Goal: Task Accomplishment & Management: Use online tool/utility

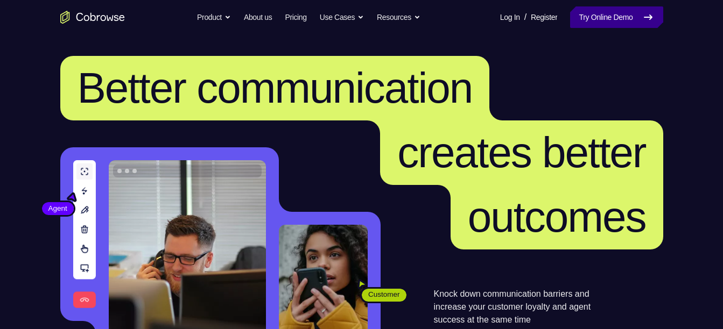
click at [630, 15] on link "Try Online Demo" at bounding box center [616, 17] width 93 height 22
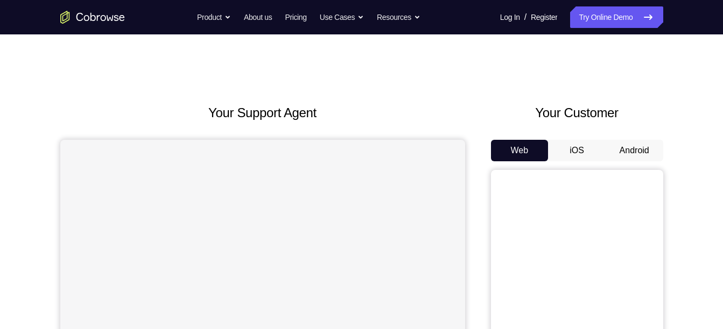
click at [629, 153] on button "Android" at bounding box center [634, 151] width 58 height 22
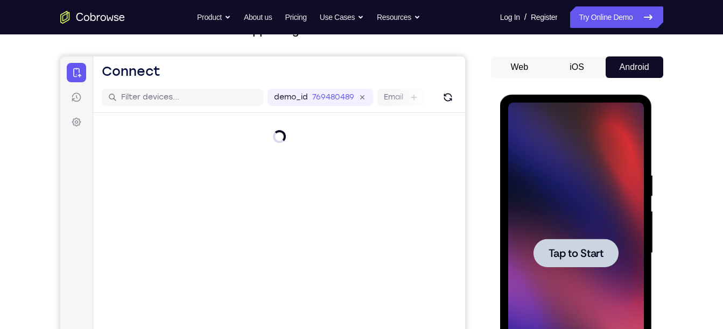
click at [564, 251] on span "Tap to Start" at bounding box center [575, 253] width 55 height 11
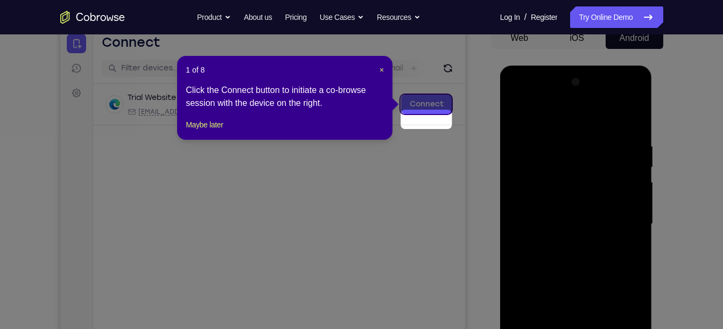
scroll to position [97, 0]
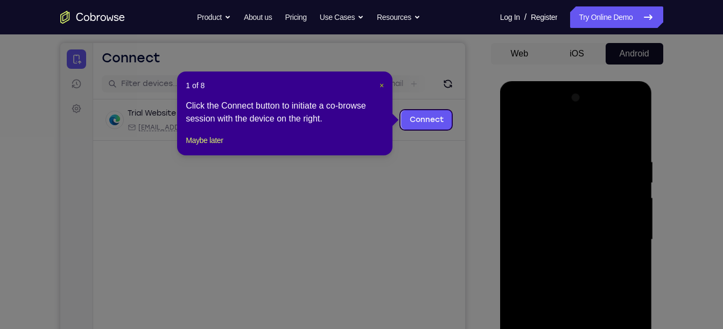
click at [383, 84] on span "×" at bounding box center [381, 85] width 4 height 9
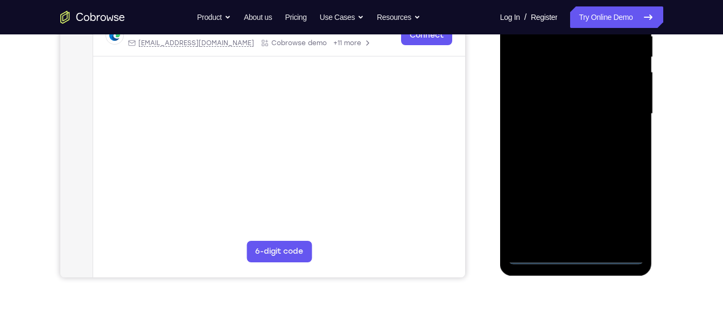
scroll to position [226, 0]
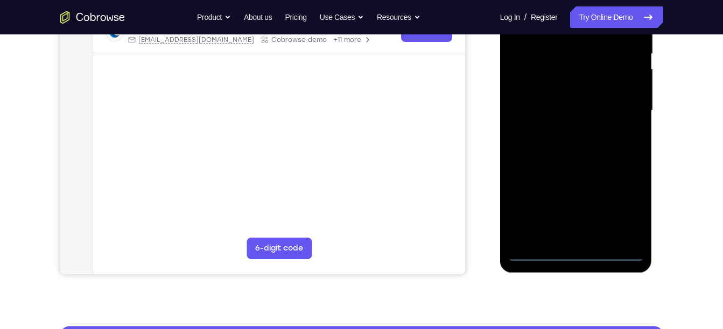
click at [573, 252] on div at bounding box center [576, 110] width 136 height 301
click at [623, 203] on div at bounding box center [576, 110] width 136 height 301
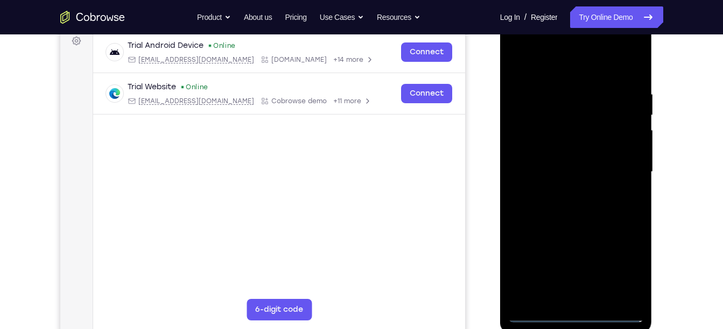
scroll to position [159, 0]
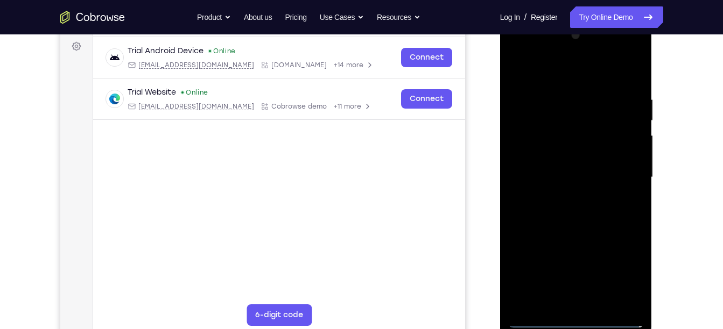
click at [557, 73] on div at bounding box center [576, 177] width 136 height 301
click at [525, 152] on div at bounding box center [576, 177] width 136 height 301
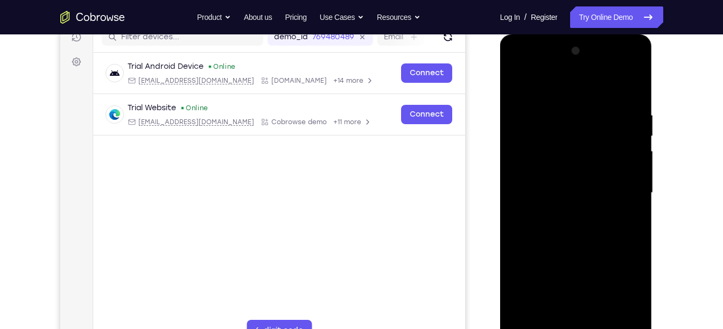
click at [543, 193] on div at bounding box center [576, 193] width 136 height 301
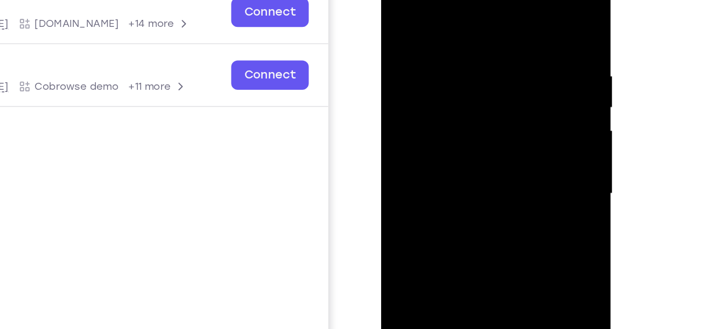
click at [421, 98] on div at bounding box center [457, 112] width 136 height 301
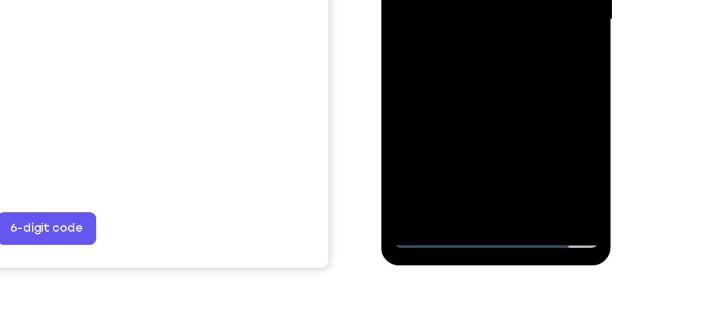
scroll to position [211, 0]
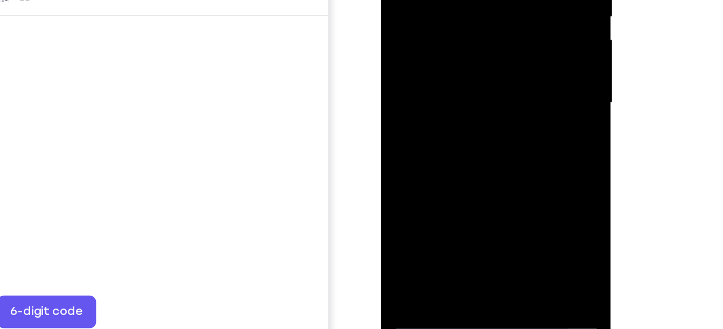
click at [459, 34] on div at bounding box center [457, 21] width 136 height 301
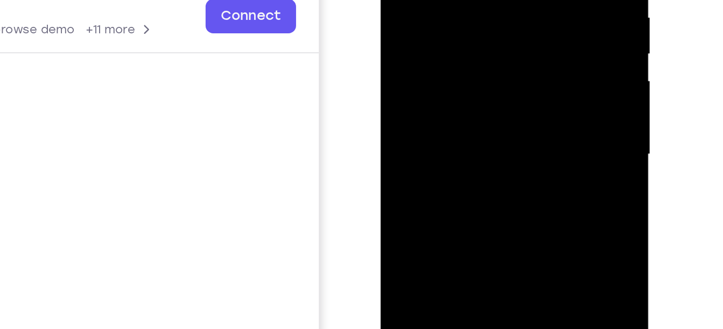
drag, startPoint x: 472, startPoint y: 73, endPoint x: 470, endPoint y: 26, distance: 46.9
click at [470, 26] on div at bounding box center [456, 33] width 136 height 301
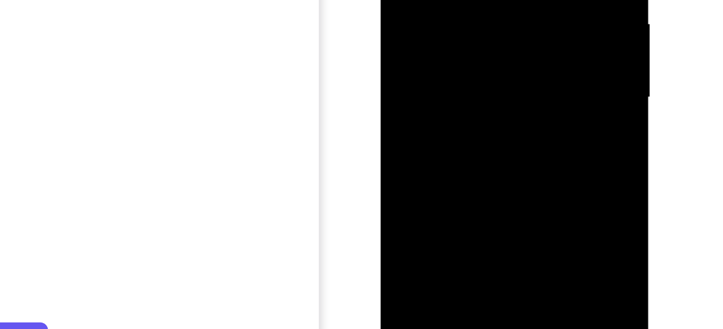
scroll to position [183, 0]
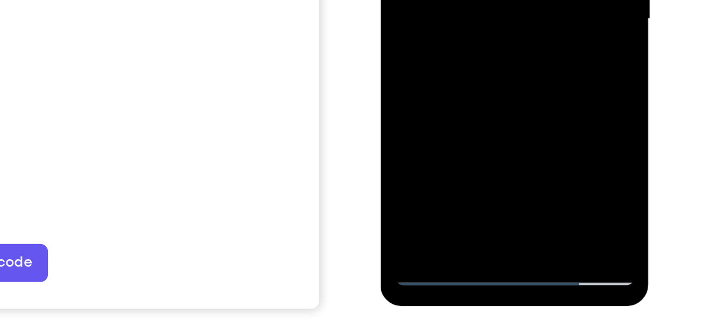
drag, startPoint x: 466, startPoint y: -83, endPoint x: 466, endPoint y: -130, distance: 46.3
drag, startPoint x: 469, startPoint y: 7, endPoint x: 462, endPoint y: -117, distance: 123.9
drag, startPoint x: 463, startPoint y: -47, endPoint x: 461, endPoint y: -145, distance: 98.5
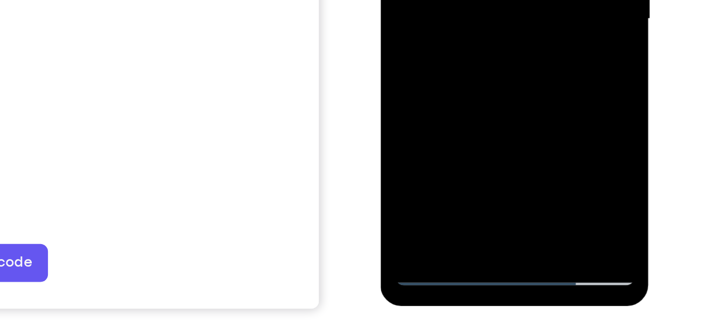
drag, startPoint x: 474, startPoint y: -39, endPoint x: 469, endPoint y: -127, distance: 87.8
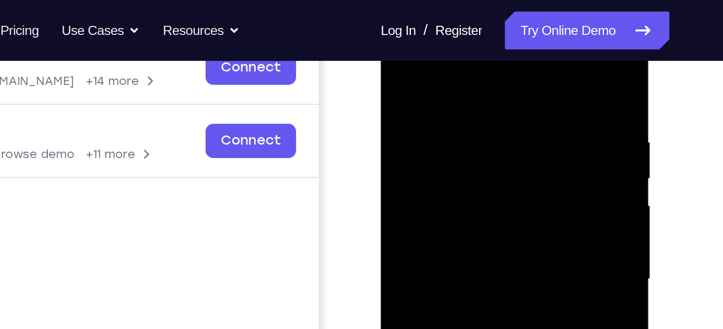
scroll to position [104, 0]
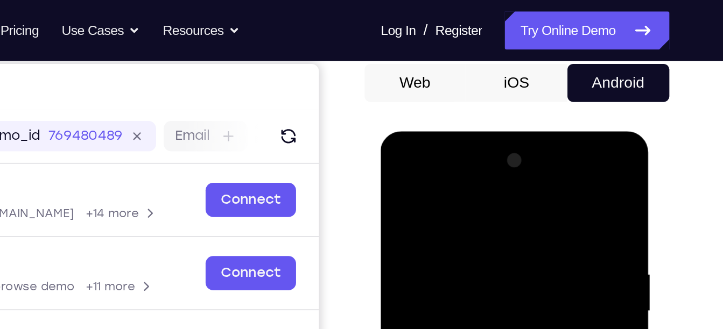
click at [461, 162] on div at bounding box center [456, 289] width 136 height 301
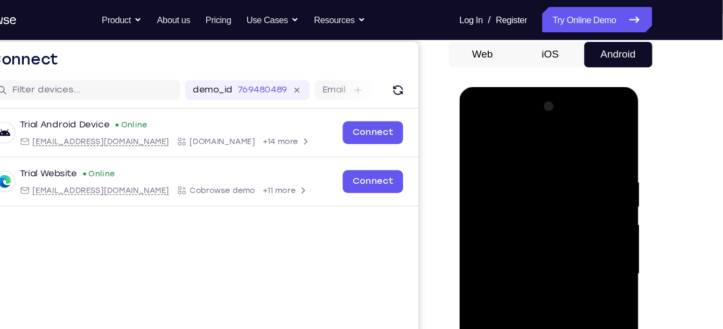
click at [520, 120] on div at bounding box center [535, 245] width 136 height 301
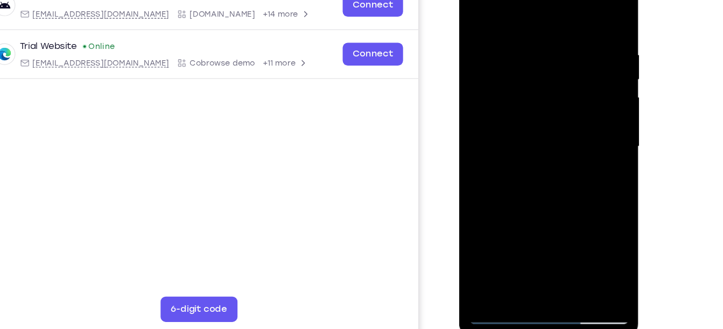
scroll to position [165, 0]
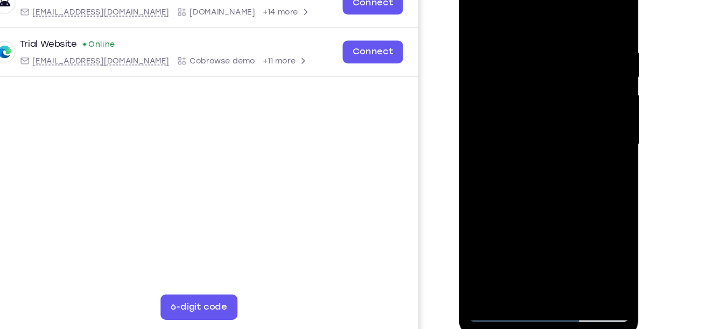
click at [548, 244] on div at bounding box center [535, 116] width 136 height 301
click at [530, 169] on div at bounding box center [535, 116] width 136 height 301
click at [527, 112] on div at bounding box center [535, 116] width 136 height 301
click at [523, 89] on div at bounding box center [535, 116] width 136 height 301
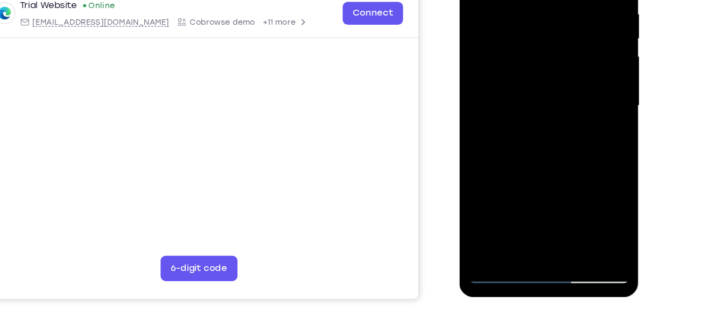
scroll to position [197, 0]
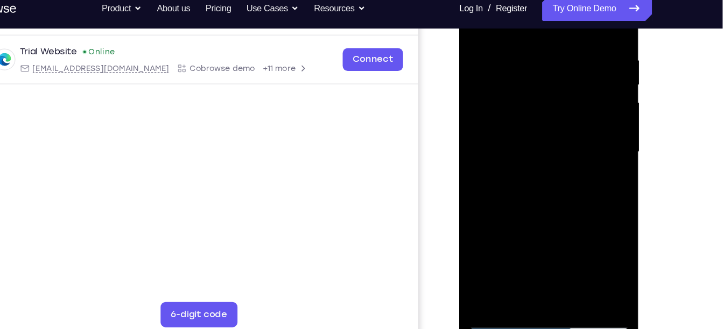
click at [532, 76] on div at bounding box center [535, 124] width 136 height 301
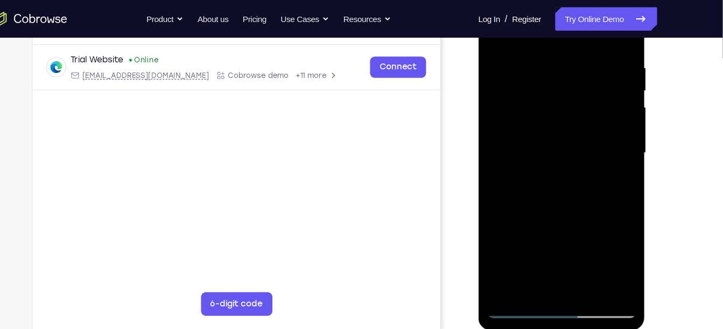
scroll to position [194, 0]
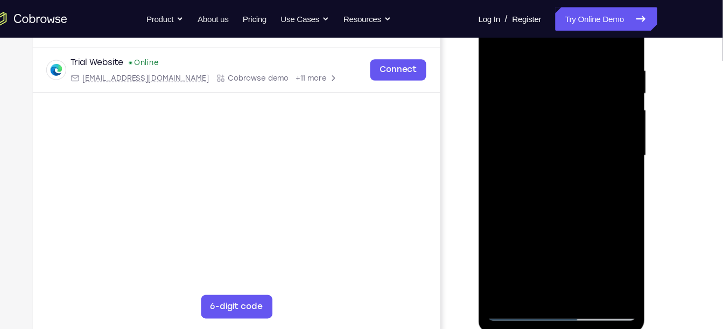
click at [541, 82] on div at bounding box center [554, 141] width 136 height 301
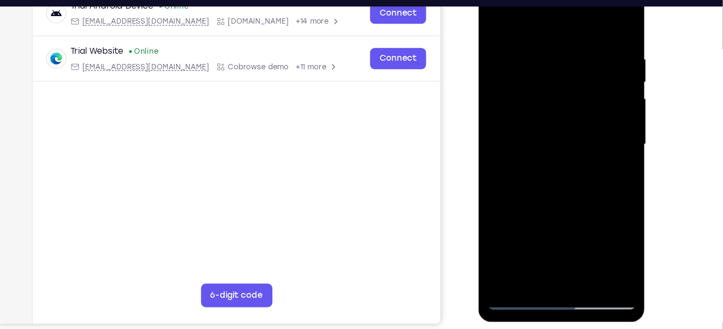
scroll to position [177, 0]
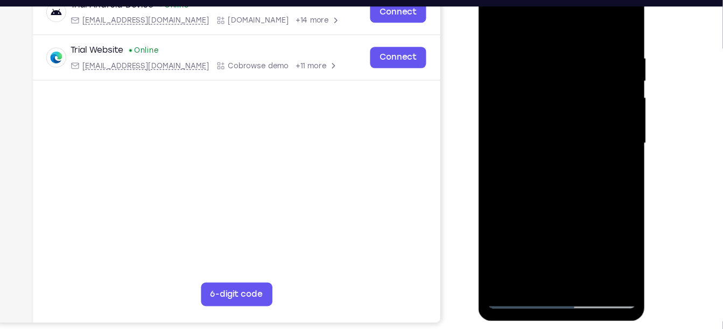
click at [558, 180] on div at bounding box center [554, 128] width 136 height 301
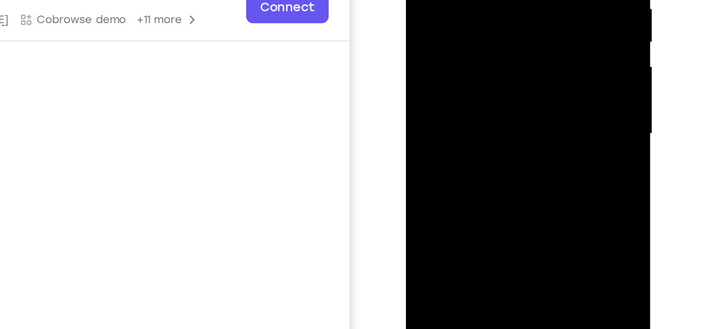
click at [543, 59] on div at bounding box center [482, 36] width 136 height 301
click at [544, 63] on div at bounding box center [482, 36] width 136 height 301
click at [540, 63] on div at bounding box center [482, 36] width 136 height 301
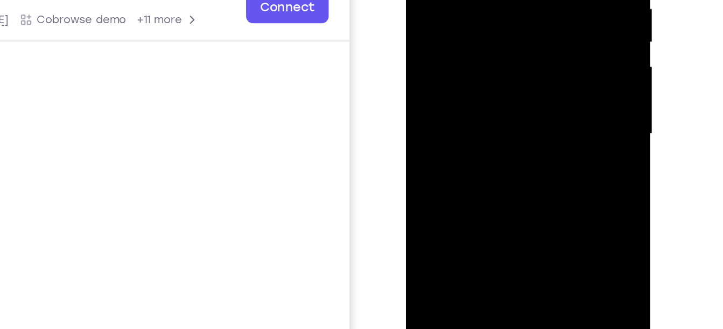
click at [540, 63] on div at bounding box center [482, 36] width 136 height 301
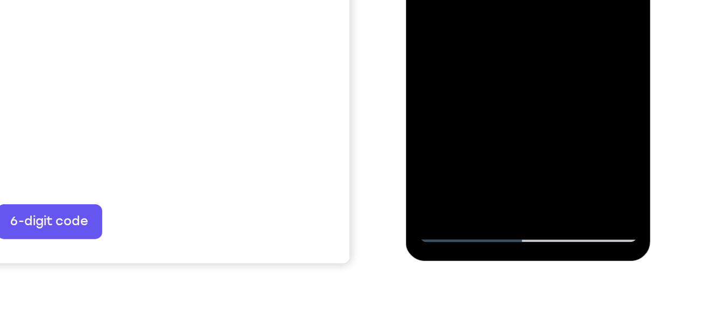
scroll to position [213, 0]
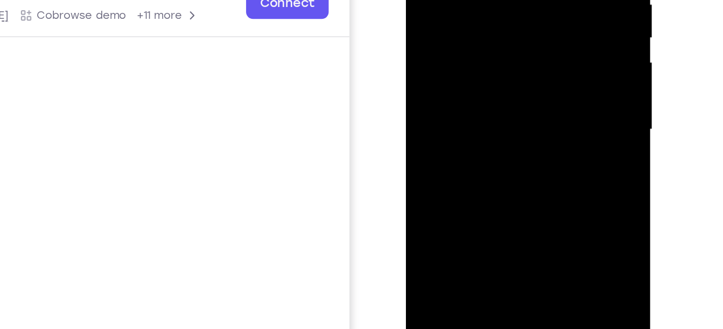
click at [488, 91] on div at bounding box center [482, 32] width 136 height 301
click at [468, 18] on div at bounding box center [482, 32] width 136 height 301
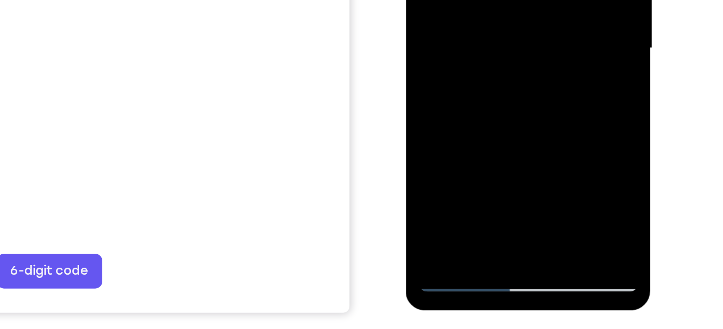
scroll to position [181, 0]
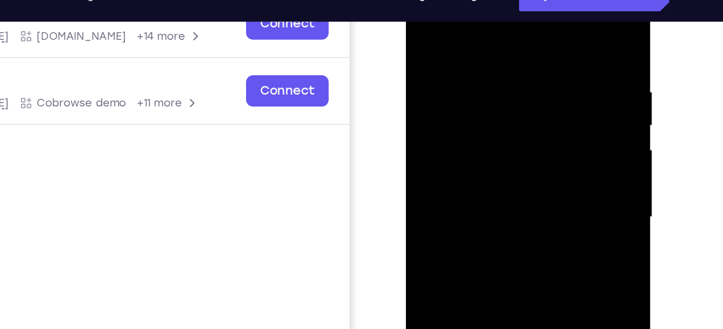
click at [421, 14] on div at bounding box center [482, 120] width 136 height 301
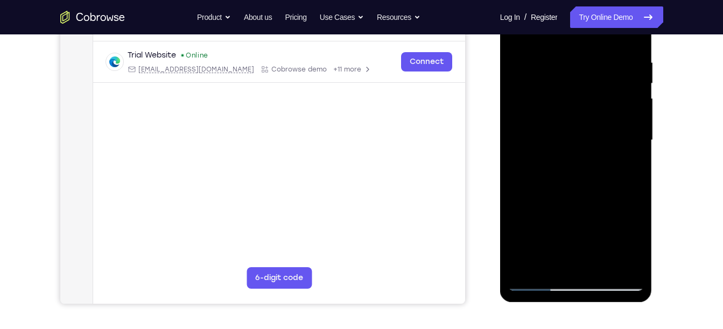
scroll to position [198, 0]
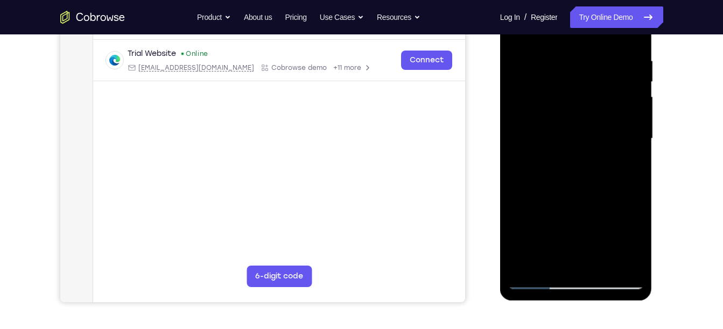
click at [583, 243] on div at bounding box center [576, 138] width 136 height 301
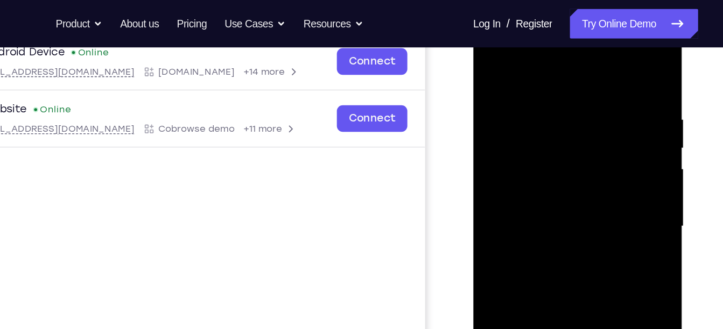
scroll to position [132, 0]
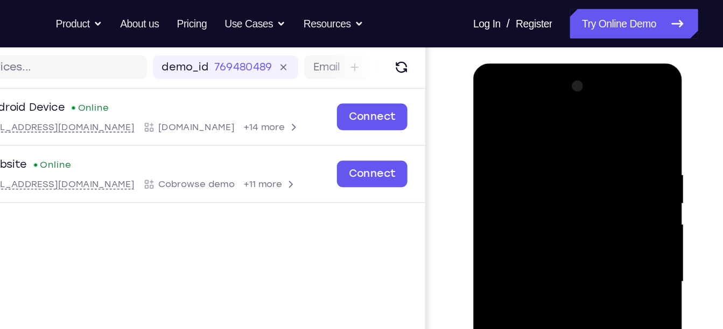
click at [488, 117] on div at bounding box center [549, 222] width 136 height 301
click at [598, 132] on div at bounding box center [549, 222] width 136 height 301
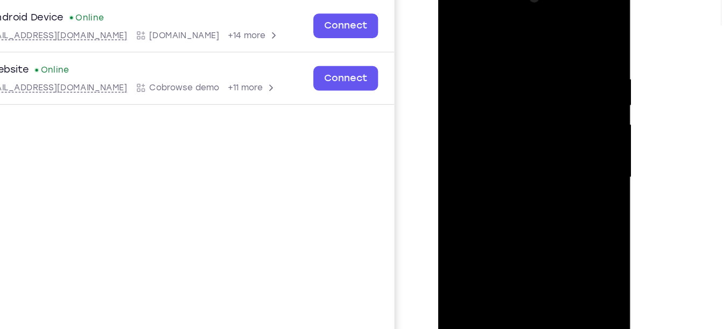
scroll to position [126, 0]
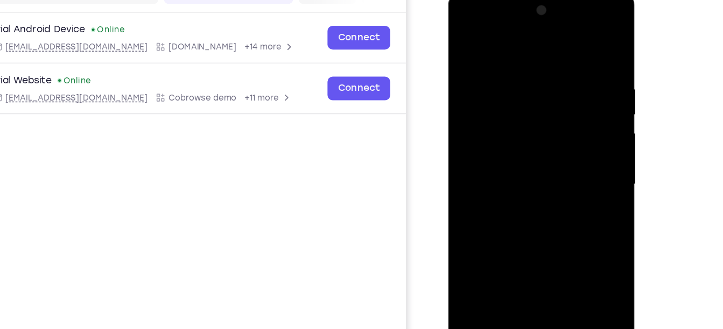
click at [492, 241] on div at bounding box center [524, 149] width 136 height 301
click at [565, 154] on div at bounding box center [524, 149] width 136 height 301
click at [563, 94] on div at bounding box center [524, 149] width 136 height 301
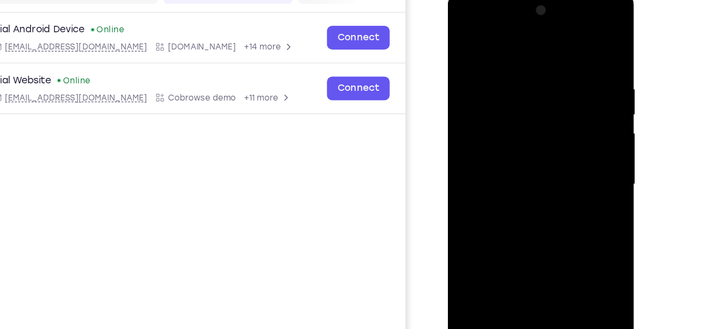
click at [577, 45] on div at bounding box center [524, 149] width 136 height 301
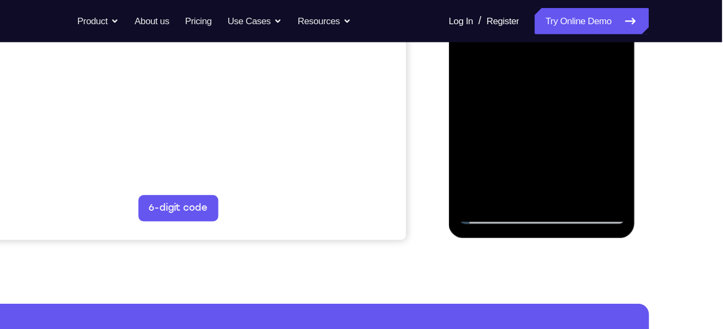
click at [472, 129] on div at bounding box center [524, 3] width 136 height 301
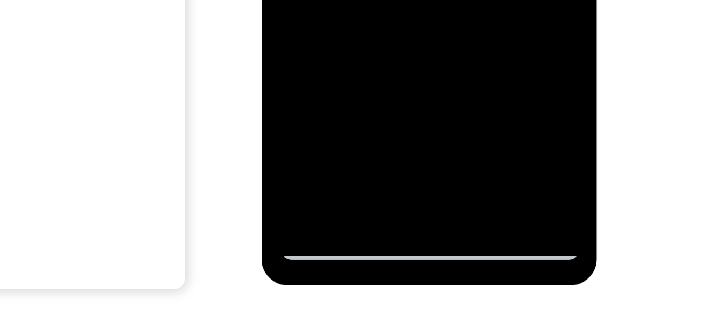
scroll to position [189, 0]
